Goal: Task Accomplishment & Management: Manage account settings

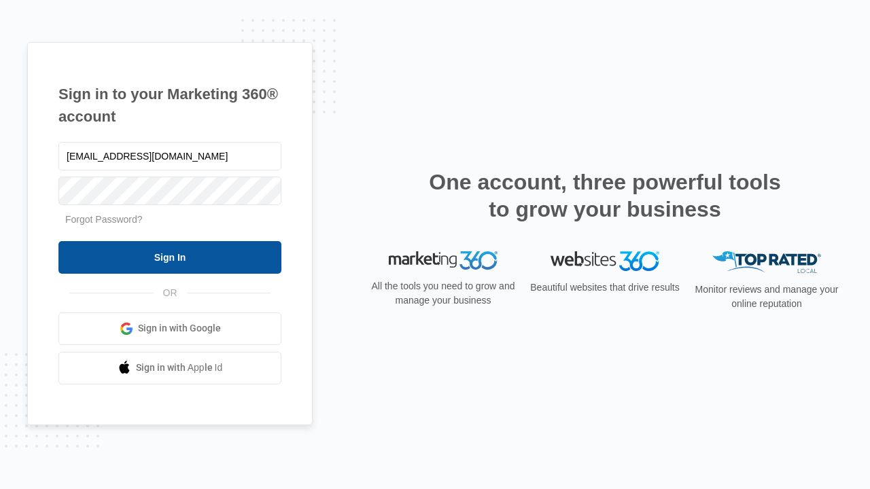
click at [170, 257] on input "Sign In" at bounding box center [169, 257] width 223 height 33
